Goal: Check status

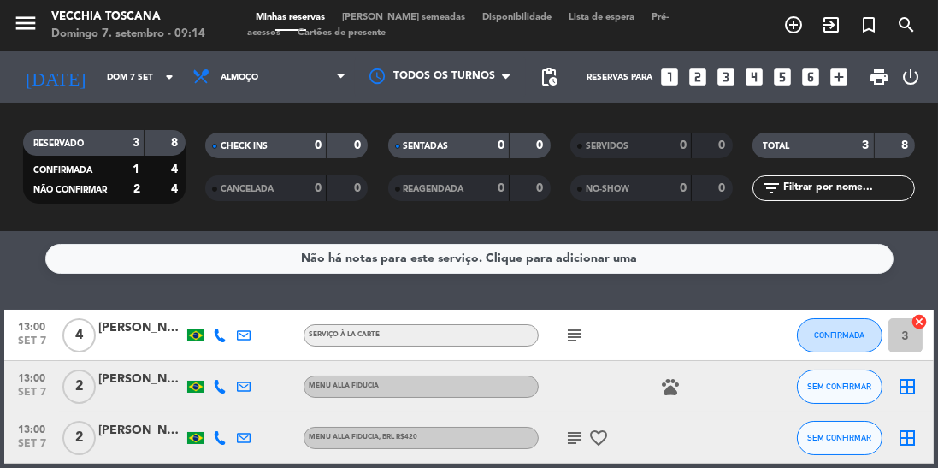
click at [165, 85] on icon "arrow_drop_down" at bounding box center [169, 77] width 21 height 21
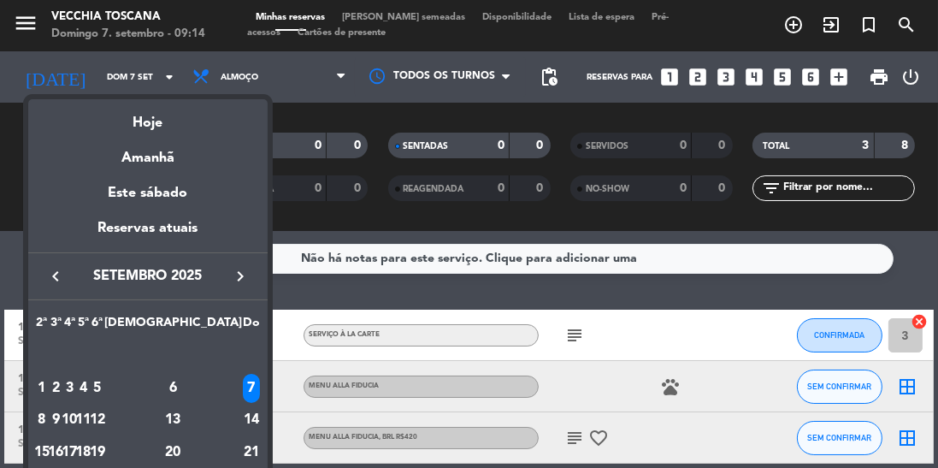
click at [46, 424] on div "8" at bounding box center [42, 419] width 13 height 29
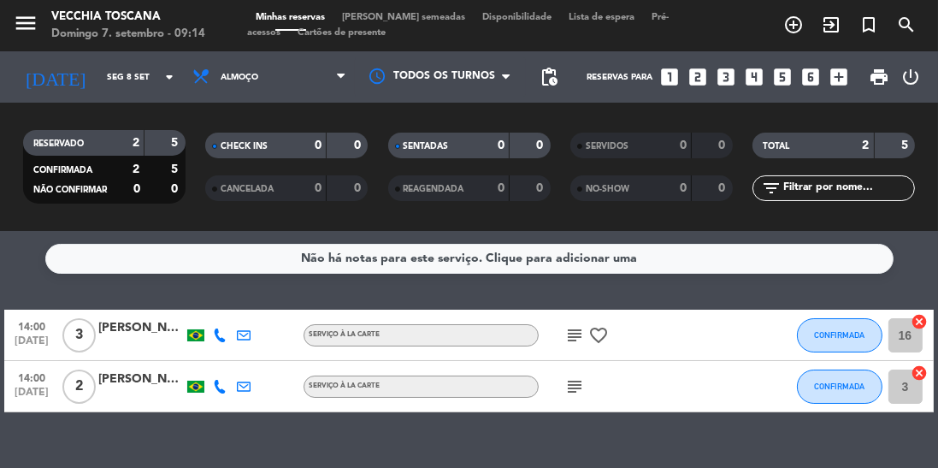
click at [159, 84] on icon "arrow_drop_down" at bounding box center [169, 77] width 21 height 21
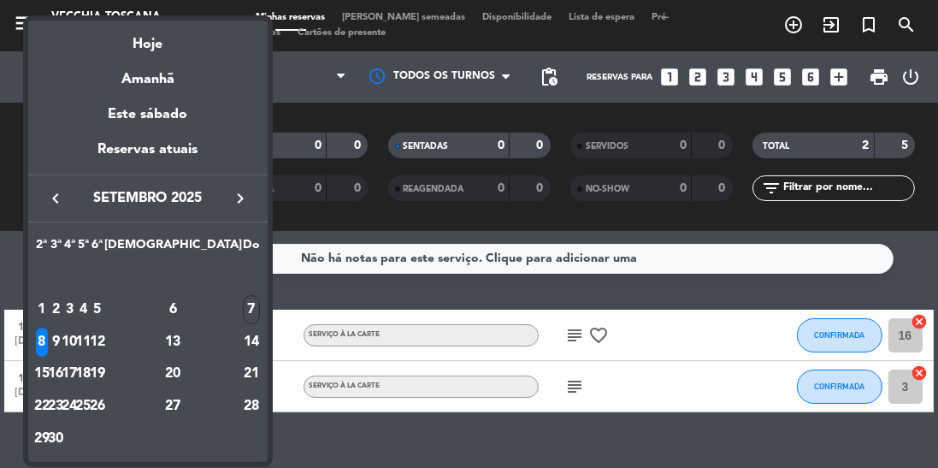
click at [243, 311] on div "7" at bounding box center [251, 309] width 17 height 29
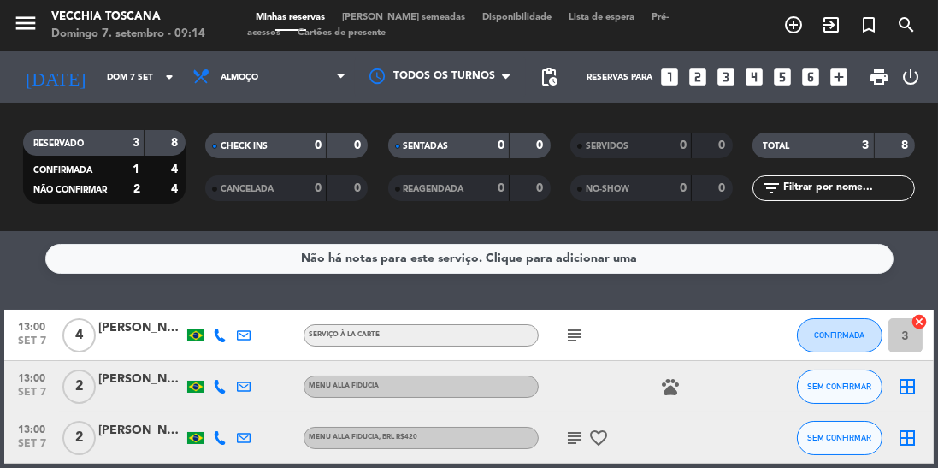
click at [161, 74] on icon "arrow_drop_down" at bounding box center [169, 77] width 21 height 21
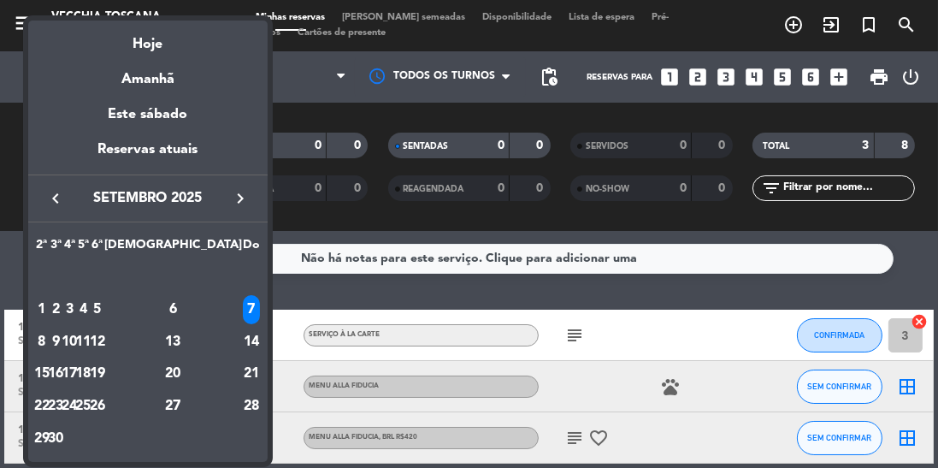
click at [45, 347] on div "8" at bounding box center [42, 341] width 13 height 29
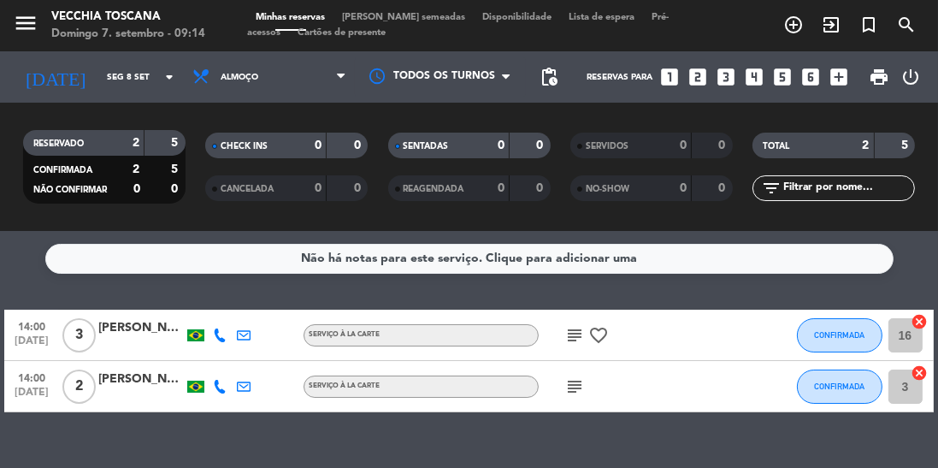
scroll to position [47, 0]
click at [162, 67] on icon "arrow_drop_down" at bounding box center [169, 77] width 21 height 21
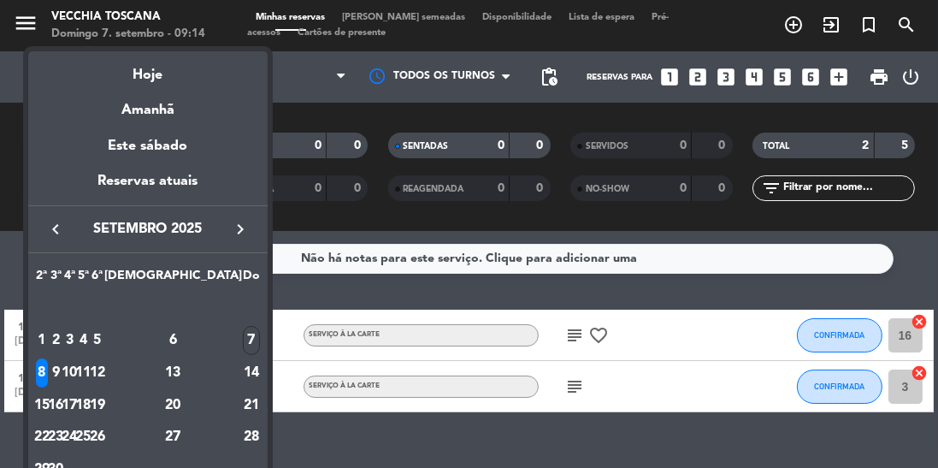
click at [62, 376] on div "9" at bounding box center [56, 372] width 13 height 29
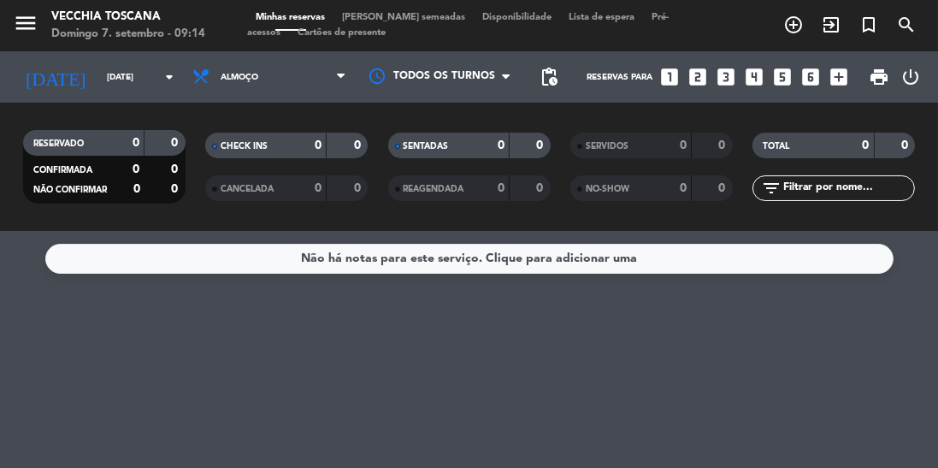
click at [152, 64] on input "[DATE]" at bounding box center [161, 77] width 126 height 27
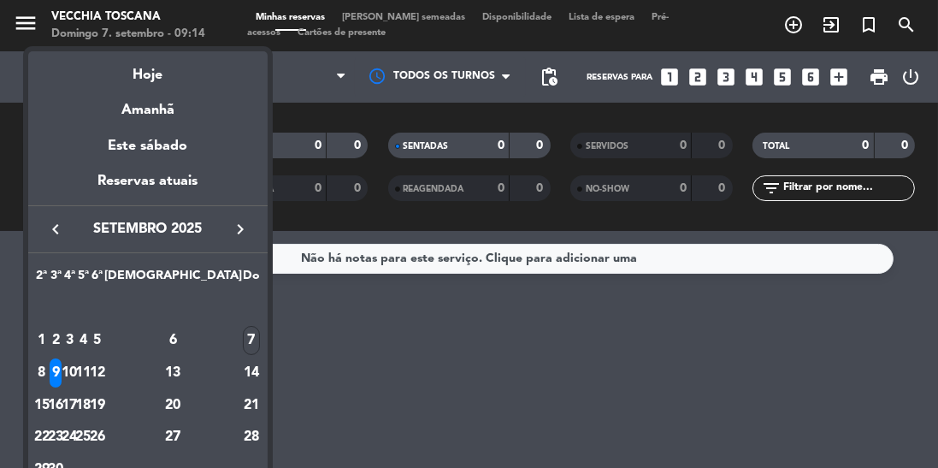
click at [76, 374] on div "10" at bounding box center [69, 372] width 13 height 29
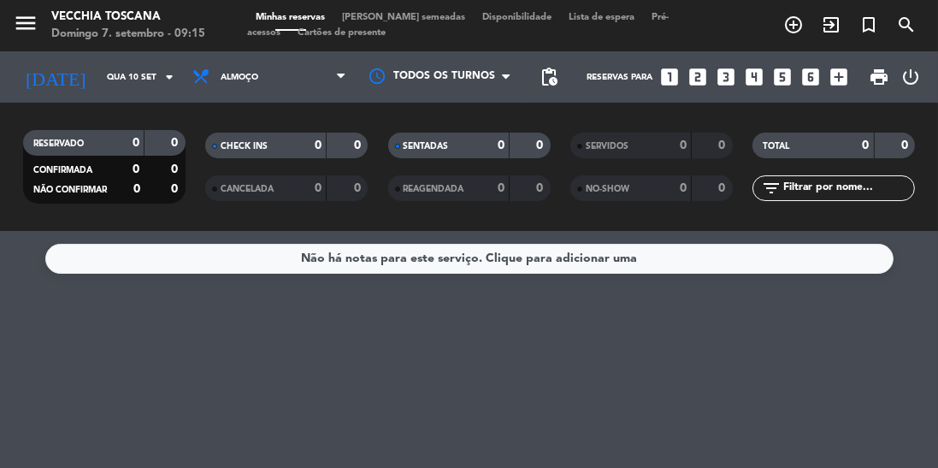
click at [144, 64] on input "Qua 10 set" at bounding box center [161, 77] width 126 height 27
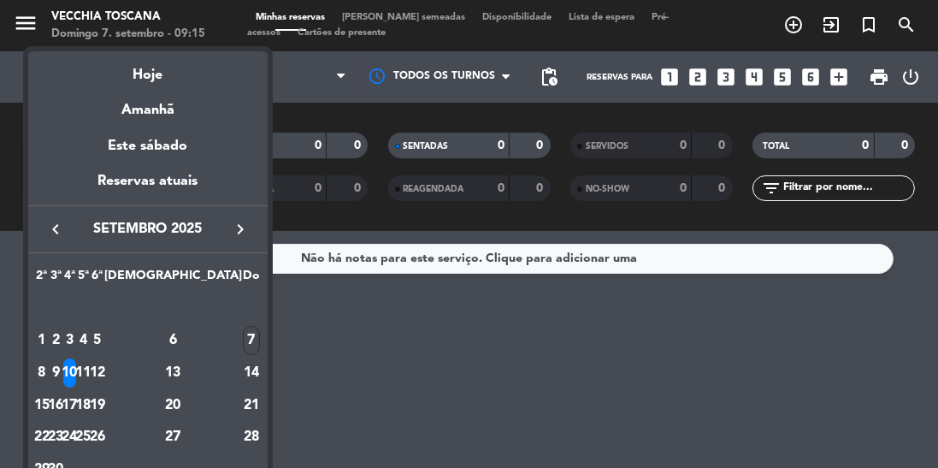
click at [46, 373] on div "8" at bounding box center [42, 372] width 13 height 29
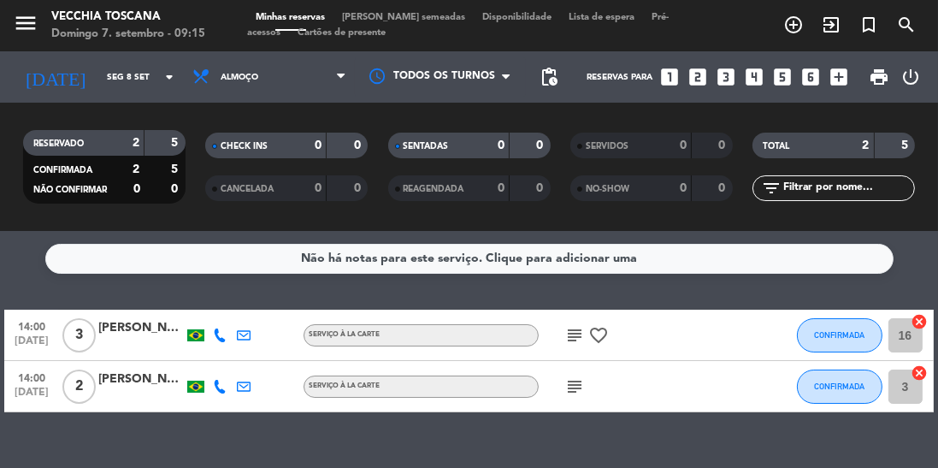
click at [159, 67] on icon "arrow_drop_down" at bounding box center [169, 77] width 21 height 21
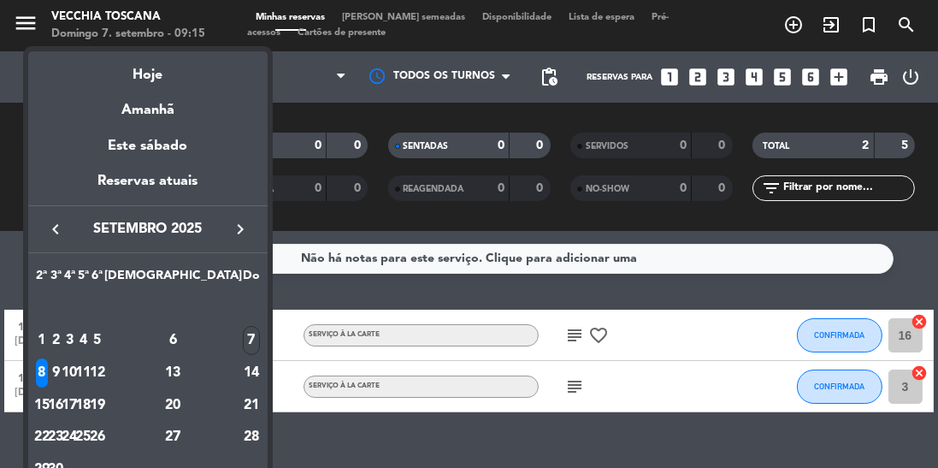
click at [243, 337] on div "7" at bounding box center [251, 340] width 17 height 29
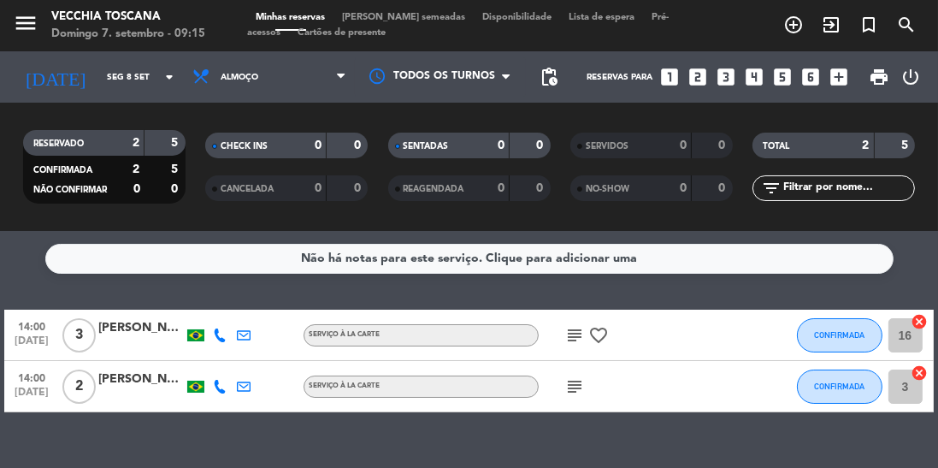
type input "Dom 7 set"
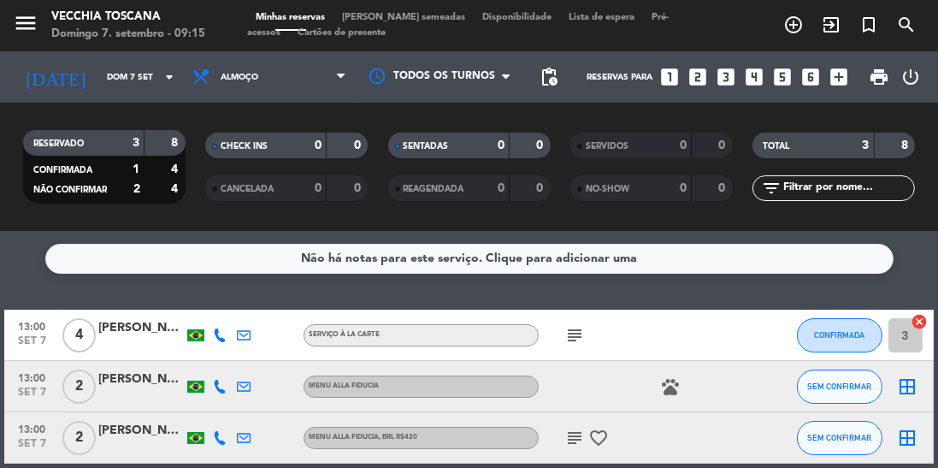
click at [569, 325] on icon "subject" at bounding box center [574, 335] width 21 height 21
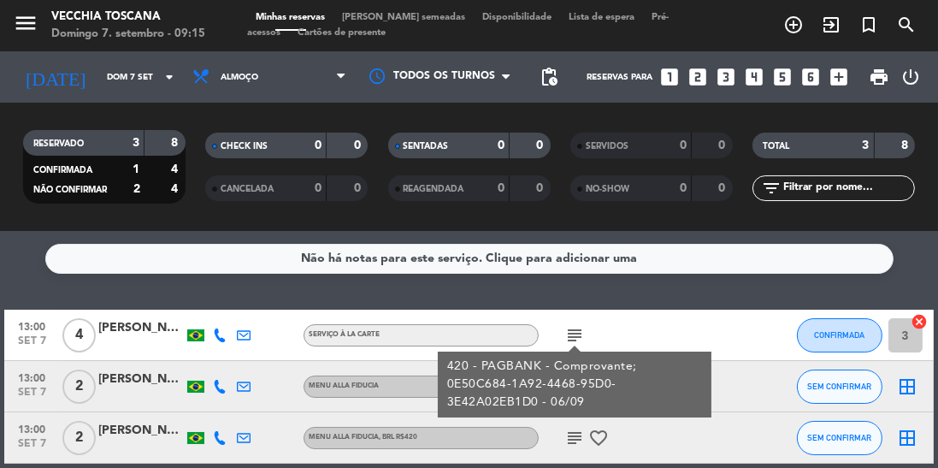
click at [557, 443] on div "Não há notas para este serviço. Clique para adicionar uma 13:00 [DATE] 4 [PERSO…" at bounding box center [469, 349] width 938 height 237
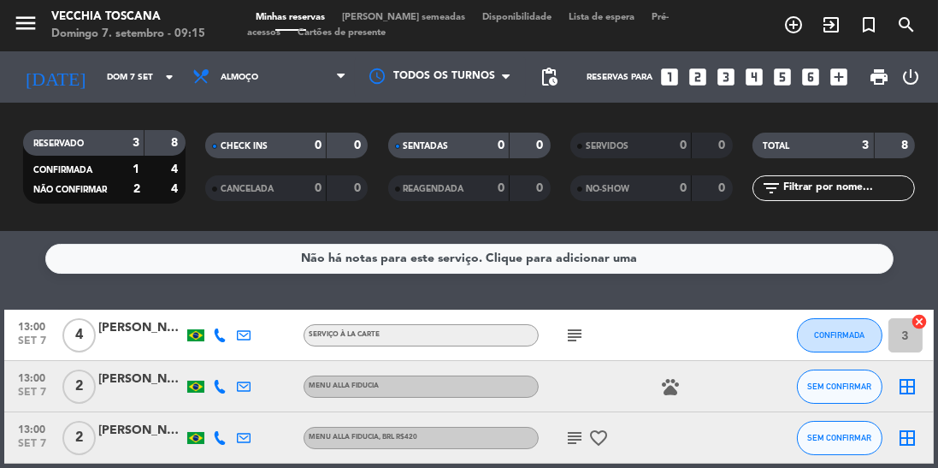
click at [565, 427] on icon "subject" at bounding box center [574, 437] width 21 height 21
click at [787, 136] on div "TOTAL" at bounding box center [796, 146] width 79 height 20
click at [566, 427] on icon "subject" at bounding box center [574, 437] width 21 height 21
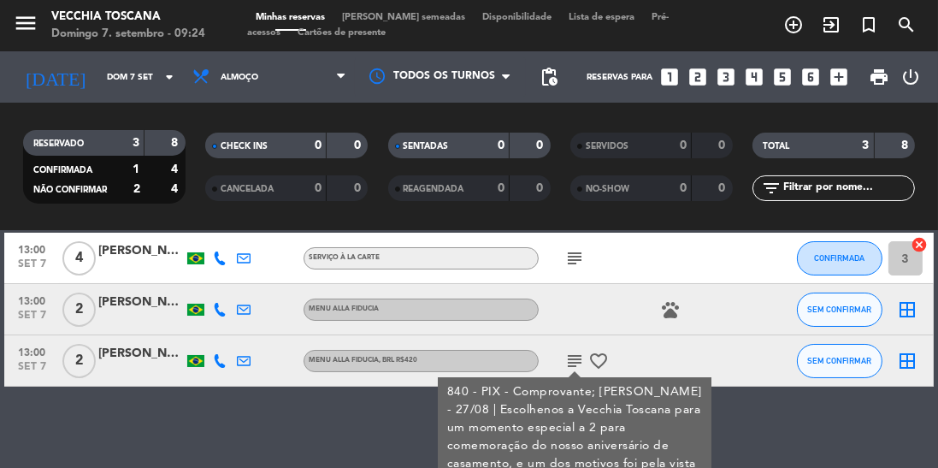
click at [78, 426] on div "Não há notas para este serviço. Clique para adicionar uma 13:00 [DATE] 4 [PERSO…" at bounding box center [469, 349] width 938 height 237
